Goal: Find specific page/section: Find specific page/section

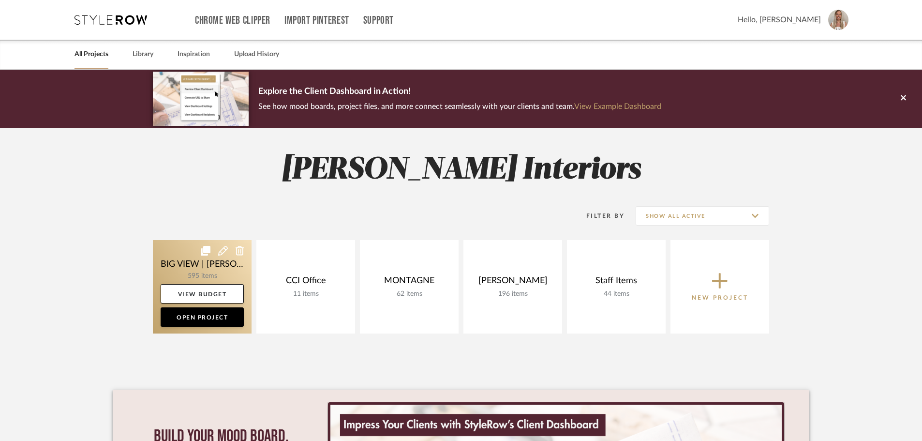
click at [187, 263] on link at bounding box center [202, 286] width 99 height 93
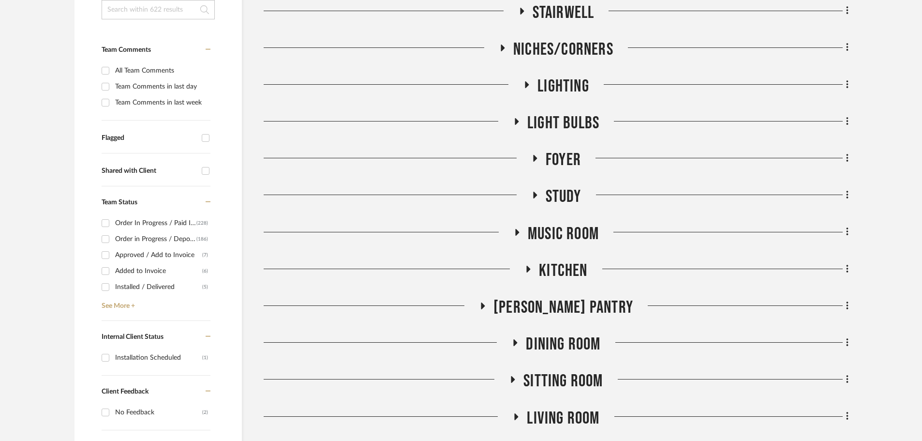
scroll to position [242, 0]
click at [529, 266] on icon at bounding box center [529, 268] width 12 height 7
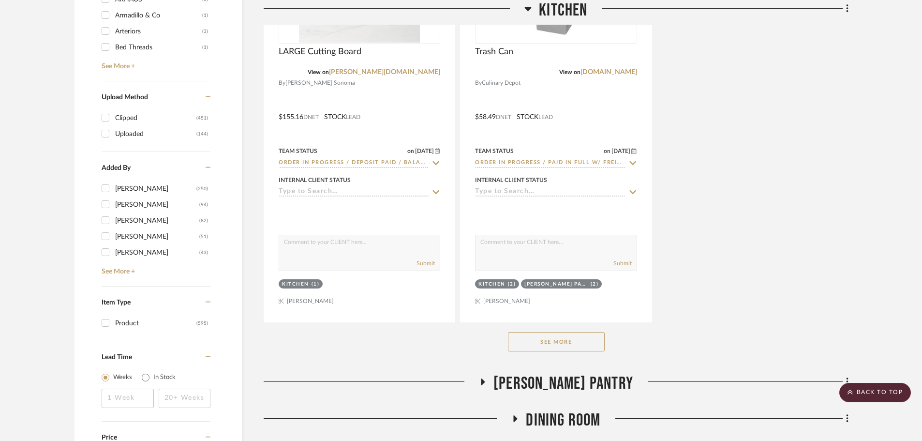
scroll to position [1500, 0]
click at [554, 336] on button "See More" at bounding box center [556, 340] width 97 height 19
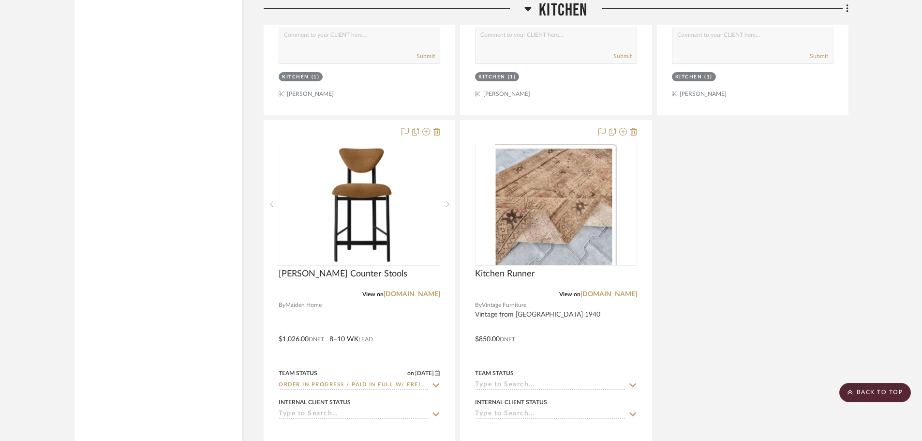
scroll to position [7307, 0]
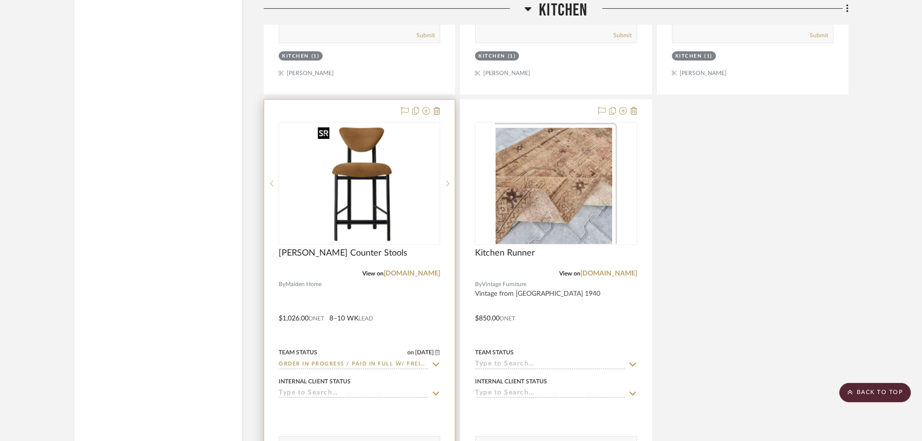
click at [365, 184] on img "0" at bounding box center [359, 183] width 91 height 121
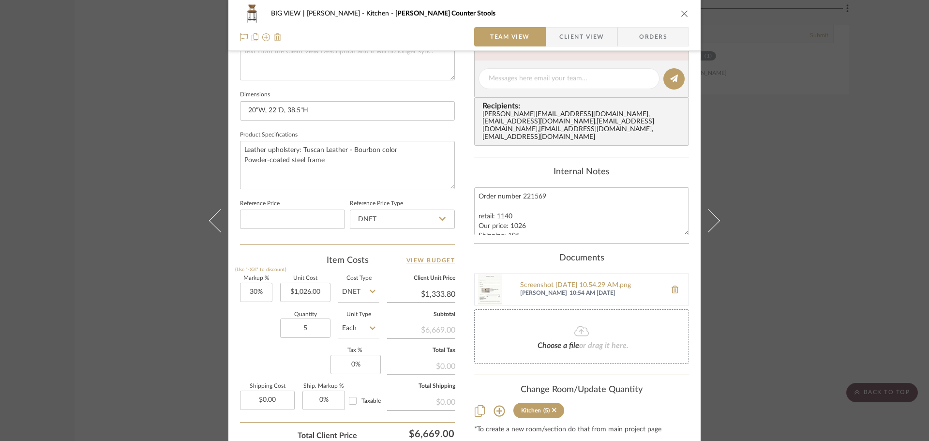
scroll to position [387, 0]
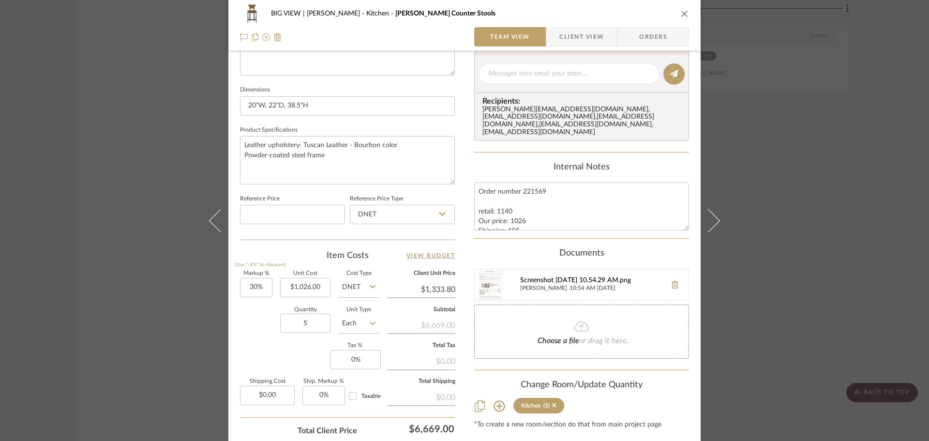
click at [550, 279] on div "Screenshot [DATE] 10.54.29 AM.png" at bounding box center [590, 281] width 141 height 8
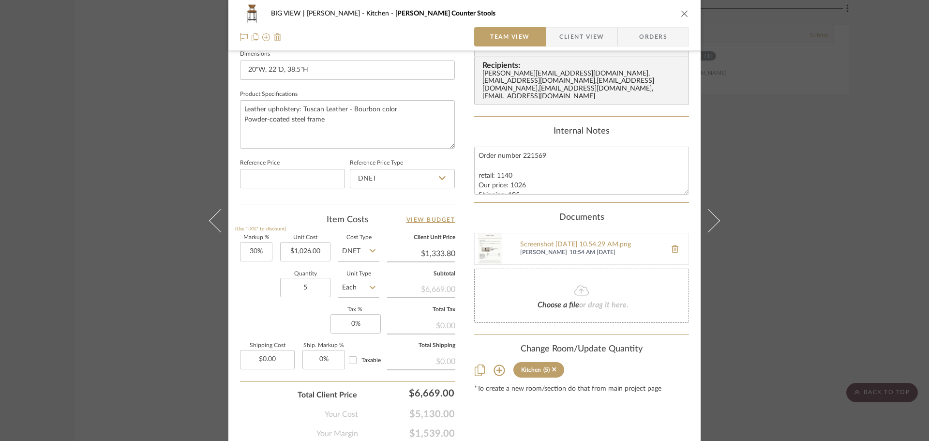
scroll to position [460, 0]
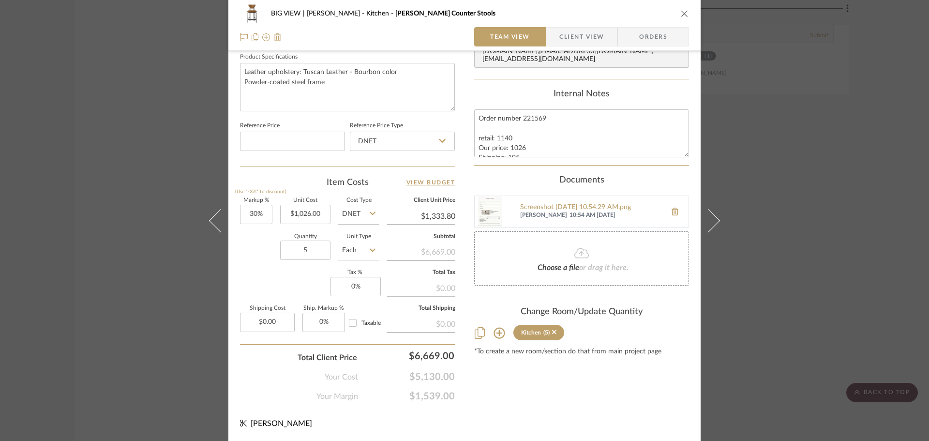
click at [846, 323] on div "BIG VIEW | [PERSON_NAME] Kitchen [PERSON_NAME] Counter Stools Team View Client …" at bounding box center [464, 220] width 929 height 441
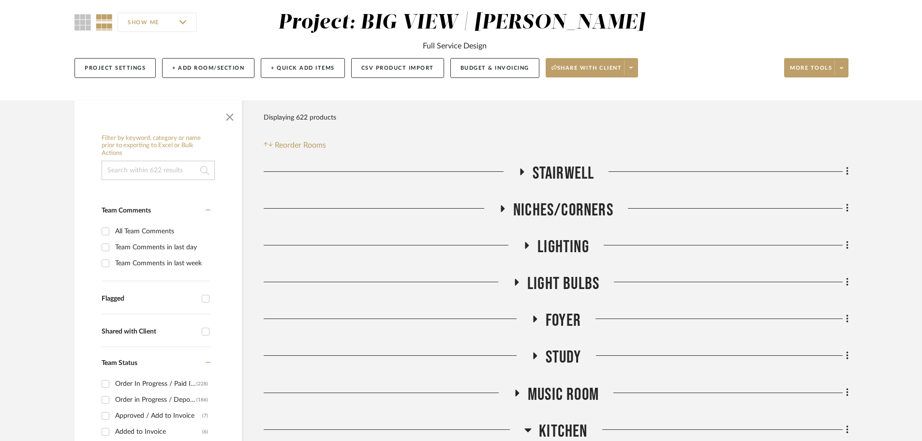
scroll to position [0, 0]
